Goal: Ask a question

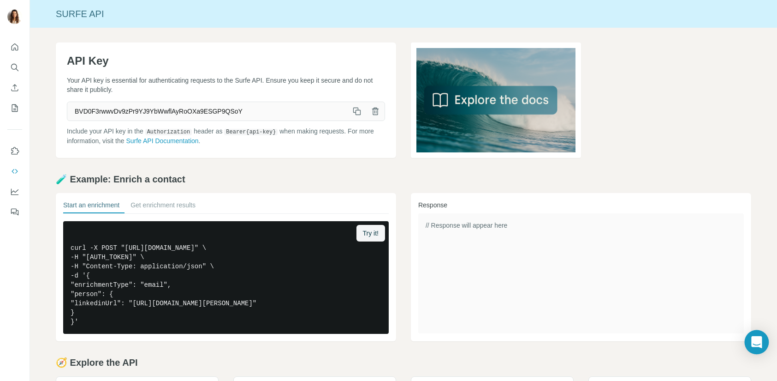
click at [761, 343] on icon "Open Intercom Messenger" at bounding box center [757, 342] width 11 height 12
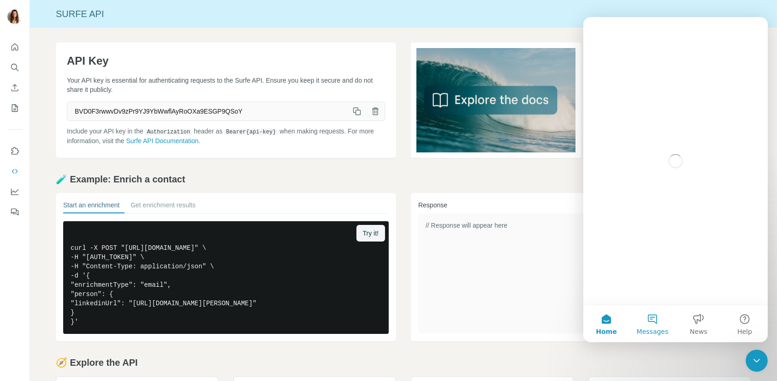
click at [655, 319] on button "Messages" at bounding box center [652, 323] width 46 height 37
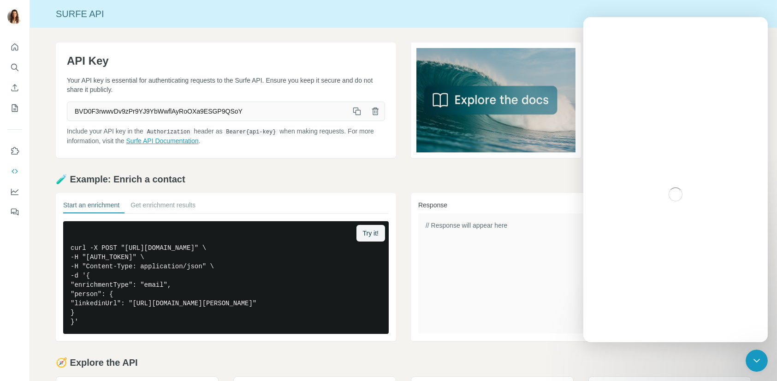
click at [198, 139] on link "Surfe API Documentation" at bounding box center [162, 140] width 72 height 7
drag, startPoint x: 1495, startPoint y: 699, endPoint x: 754, endPoint y: 358, distance: 815.8
click at [760, 361] on icon "Close Intercom Messenger" at bounding box center [756, 359] width 11 height 11
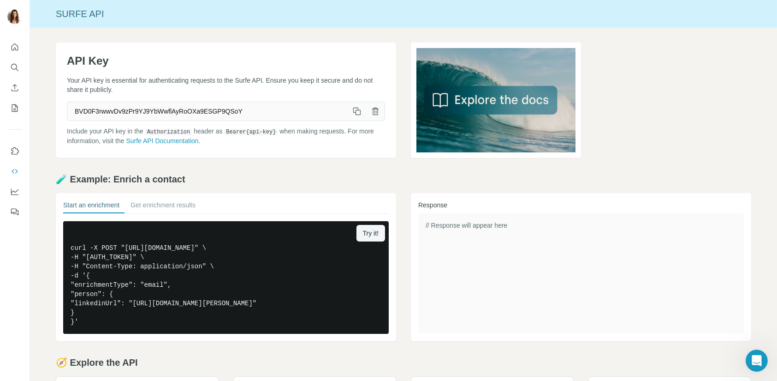
click at [760, 360] on icon "Open Intercom Messenger" at bounding box center [756, 359] width 15 height 15
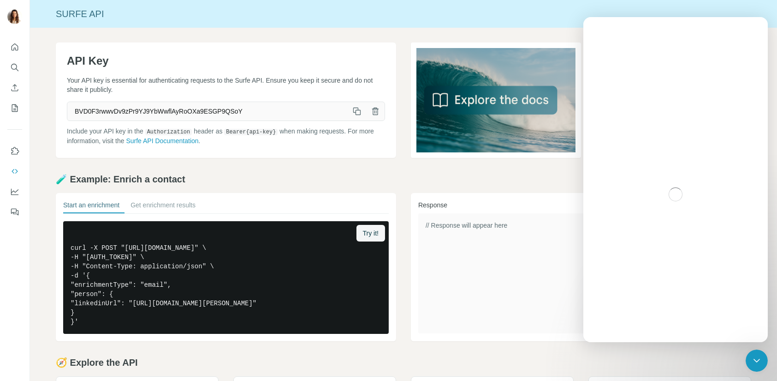
click at [661, 278] on div "Intercom messenger" at bounding box center [675, 194] width 185 height 295
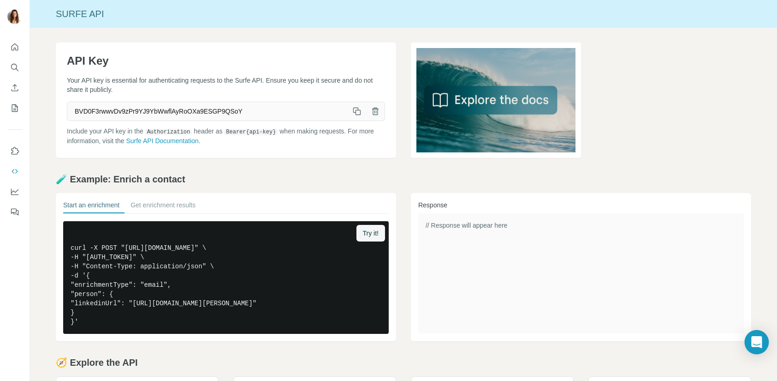
click at [759, 345] on icon "Open Intercom Messenger" at bounding box center [757, 342] width 11 height 12
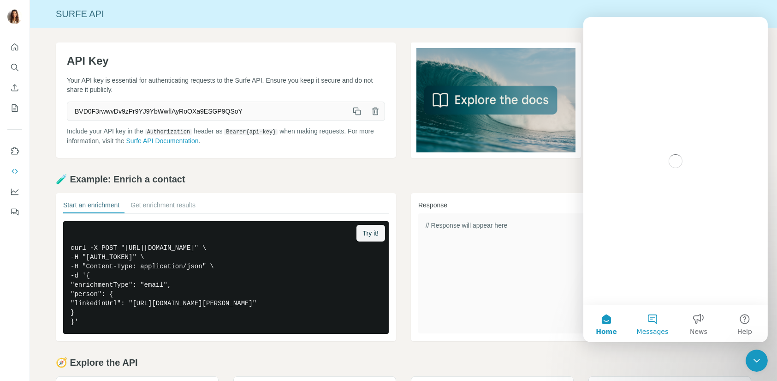
click at [656, 322] on button "Messages" at bounding box center [652, 323] width 46 height 37
